Goal: Find specific page/section: Find specific page/section

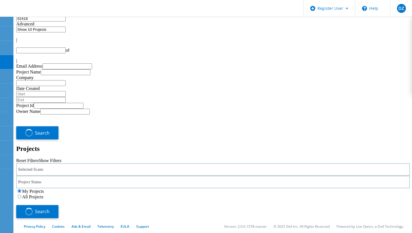
type input "1"
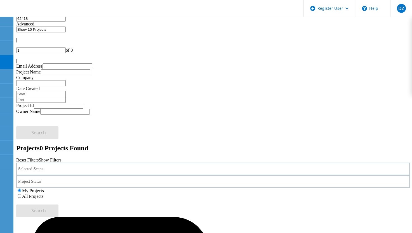
click at [117, 163] on div "Selected Scans" at bounding box center [213, 169] width 394 height 13
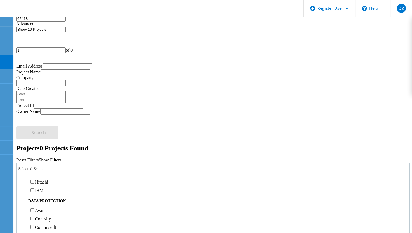
scroll to position [204, 0]
click at [49, 146] on label "NetApp" at bounding box center [42, 148] width 14 height 5
click at [34, 146] on input "NetApp" at bounding box center [33, 148] width 4 height 4
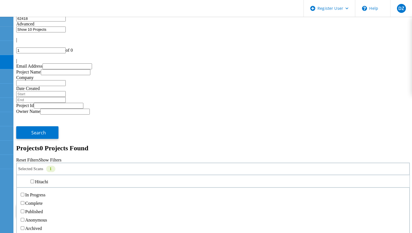
click at [227, 176] on div "Project Status" at bounding box center [213, 182] width 394 height 13
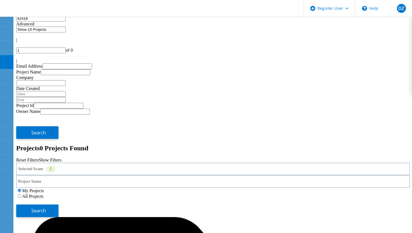
click at [43, 194] on label "All Projects" at bounding box center [32, 196] width 21 height 5
click at [21, 195] on input "All Projects" at bounding box center [20, 197] width 4 height 4
click at [59, 205] on button "Search" at bounding box center [37, 211] width 42 height 13
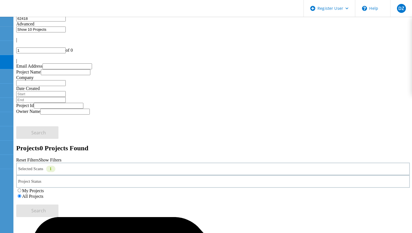
click at [66, 22] on input "62418" at bounding box center [41, 19] width 50 height 6
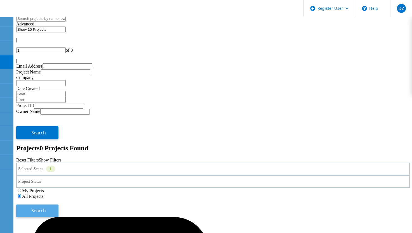
click at [59, 205] on button "Search" at bounding box center [37, 211] width 42 height 13
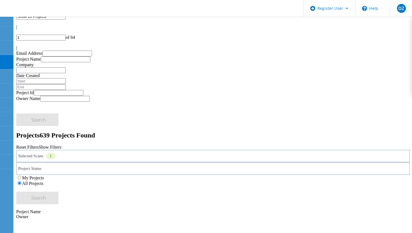
scroll to position [0, 0]
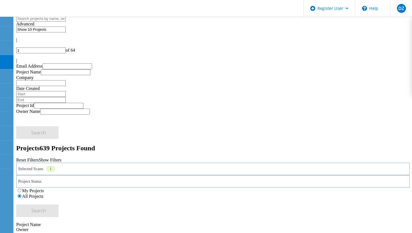
drag, startPoint x: 85, startPoint y: 123, endPoint x: 50, endPoint y: 115, distance: 36.4
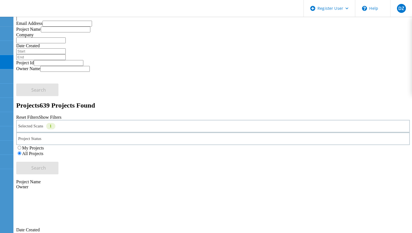
scroll to position [55, 0]
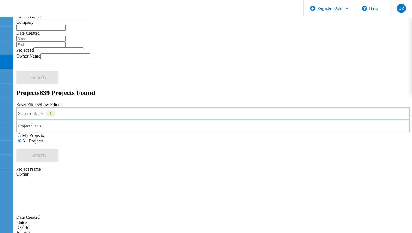
drag, startPoint x: 90, startPoint y: 67, endPoint x: 52, endPoint y: 56, distance: 39.5
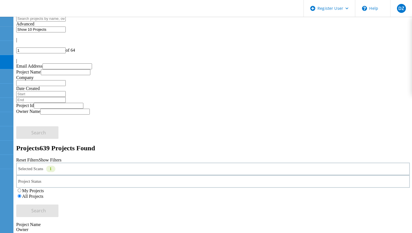
click at [59, 170] on icon at bounding box center [56, 171] width 3 height 2
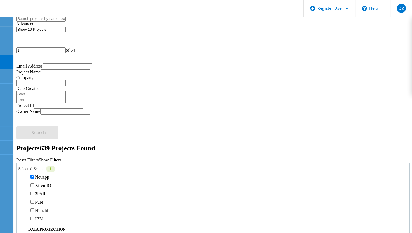
scroll to position [180, 0]
click at [204, 145] on h2 "Projects 639 Projects Found" at bounding box center [213, 149] width 394 height 8
